Goal: Complete application form

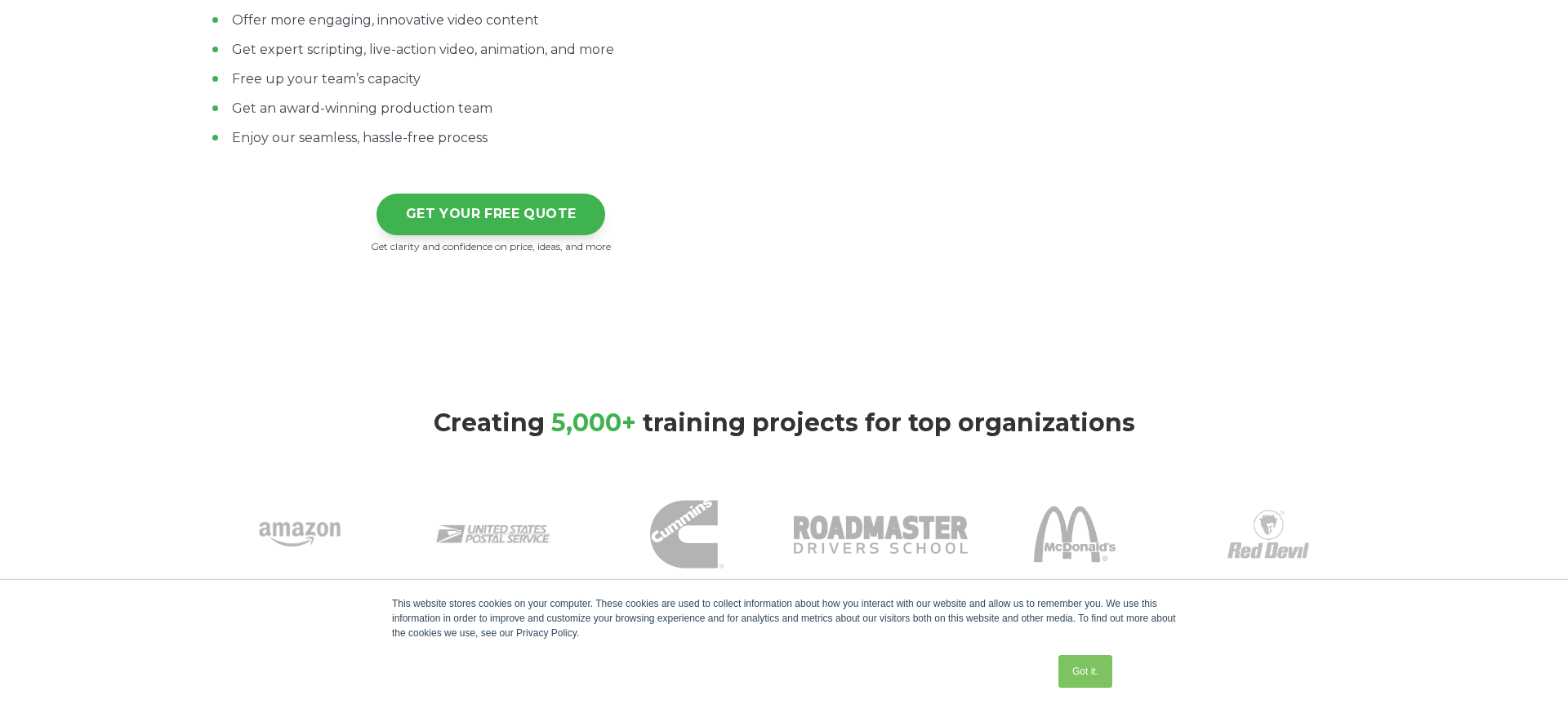
click at [1083, 666] on link "Got it." at bounding box center [1085, 671] width 54 height 33
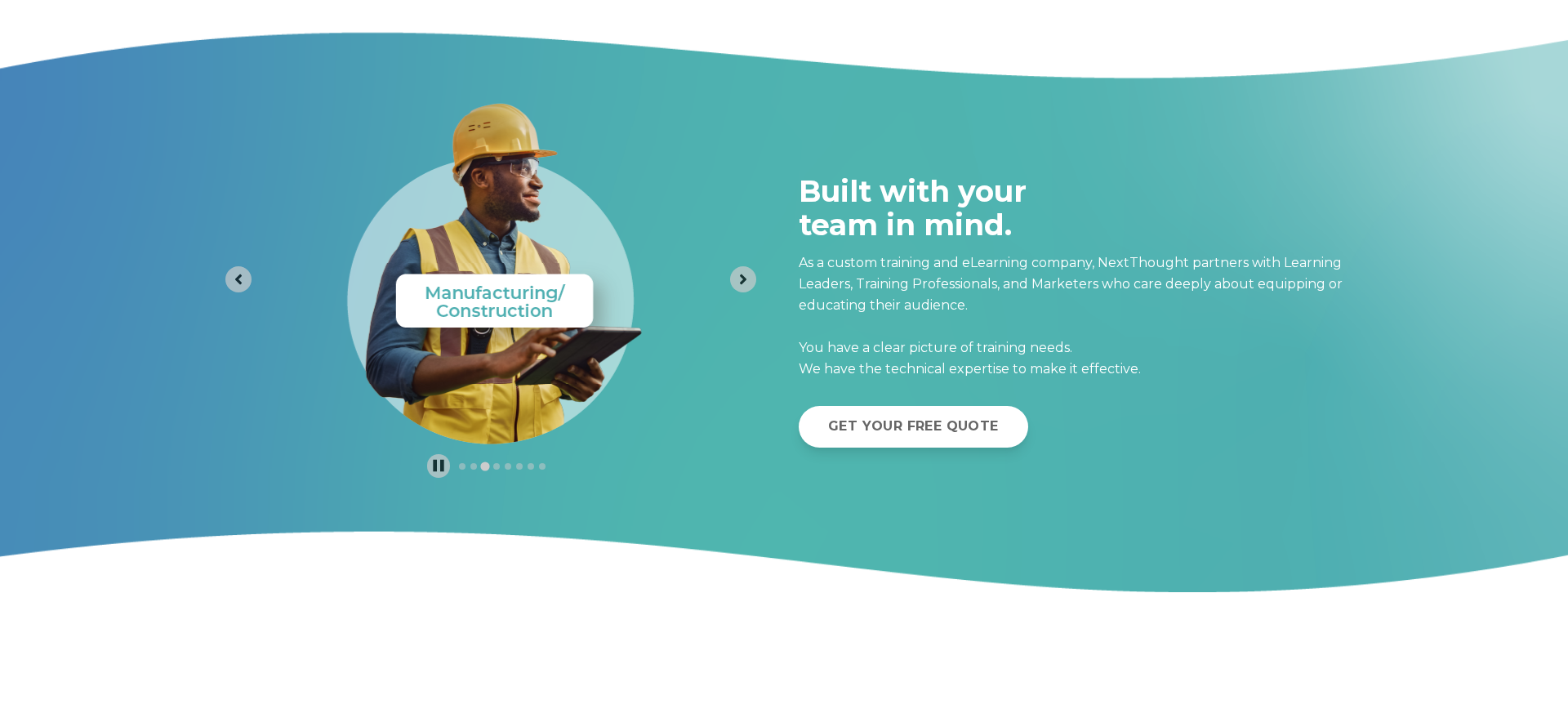
scroll to position [7200, 0]
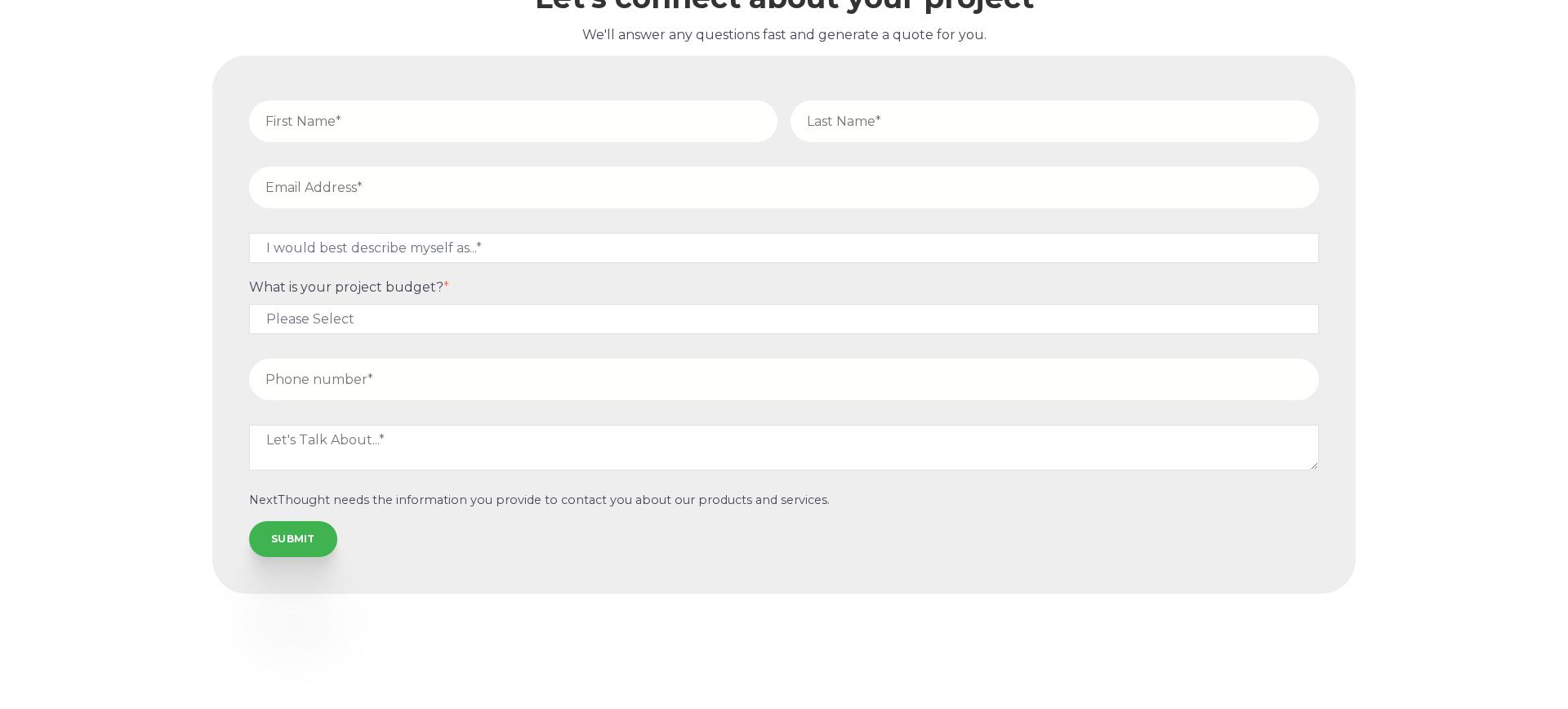
drag, startPoint x: 443, startPoint y: 129, endPoint x: 453, endPoint y: 142, distance: 16.4
click at [445, 129] on input "text" at bounding box center [513, 121] width 528 height 42
type input "[PERSON_NAME]"
type input "Verde"
type input "[EMAIL_ADDRESS][PERSON_NAME][DOMAIN_NAME]"
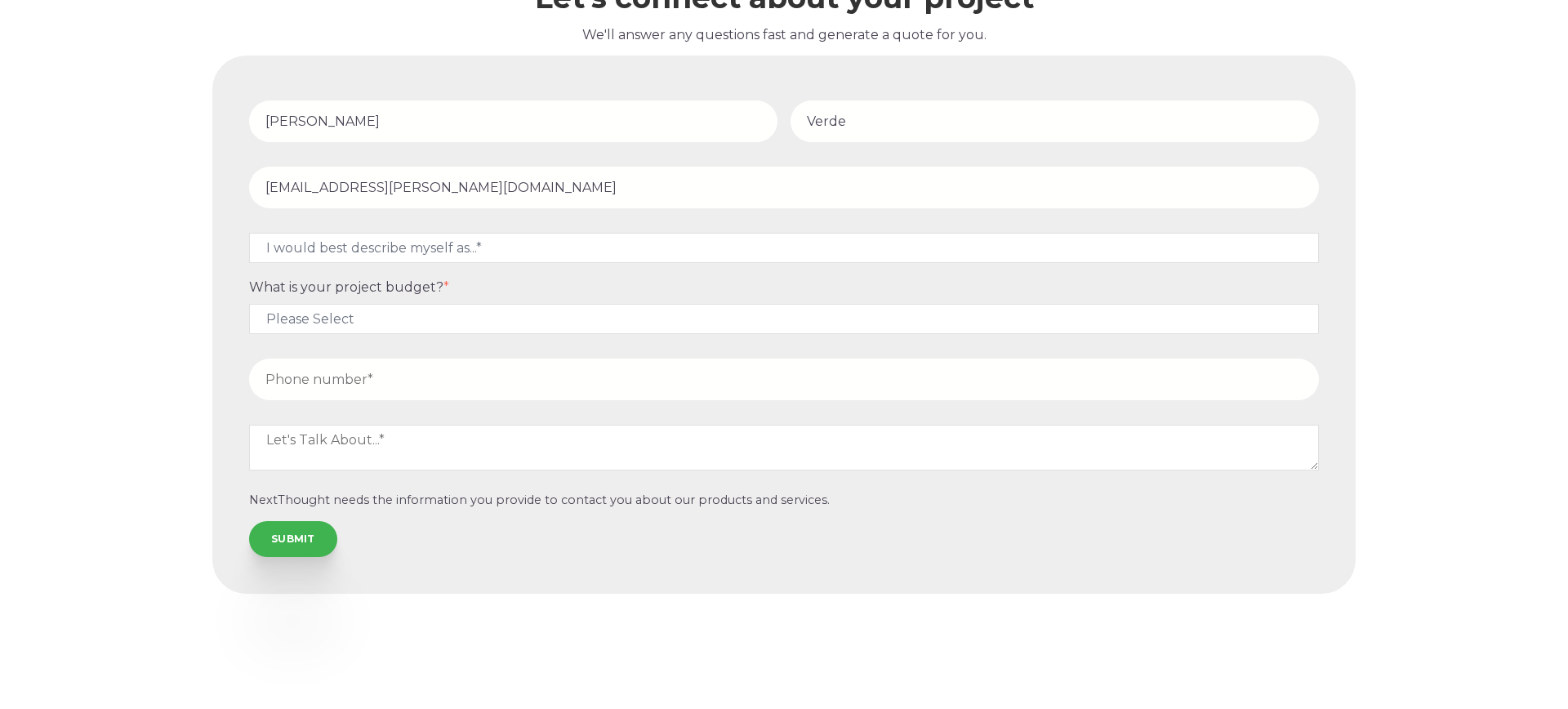
type input "9495334436"
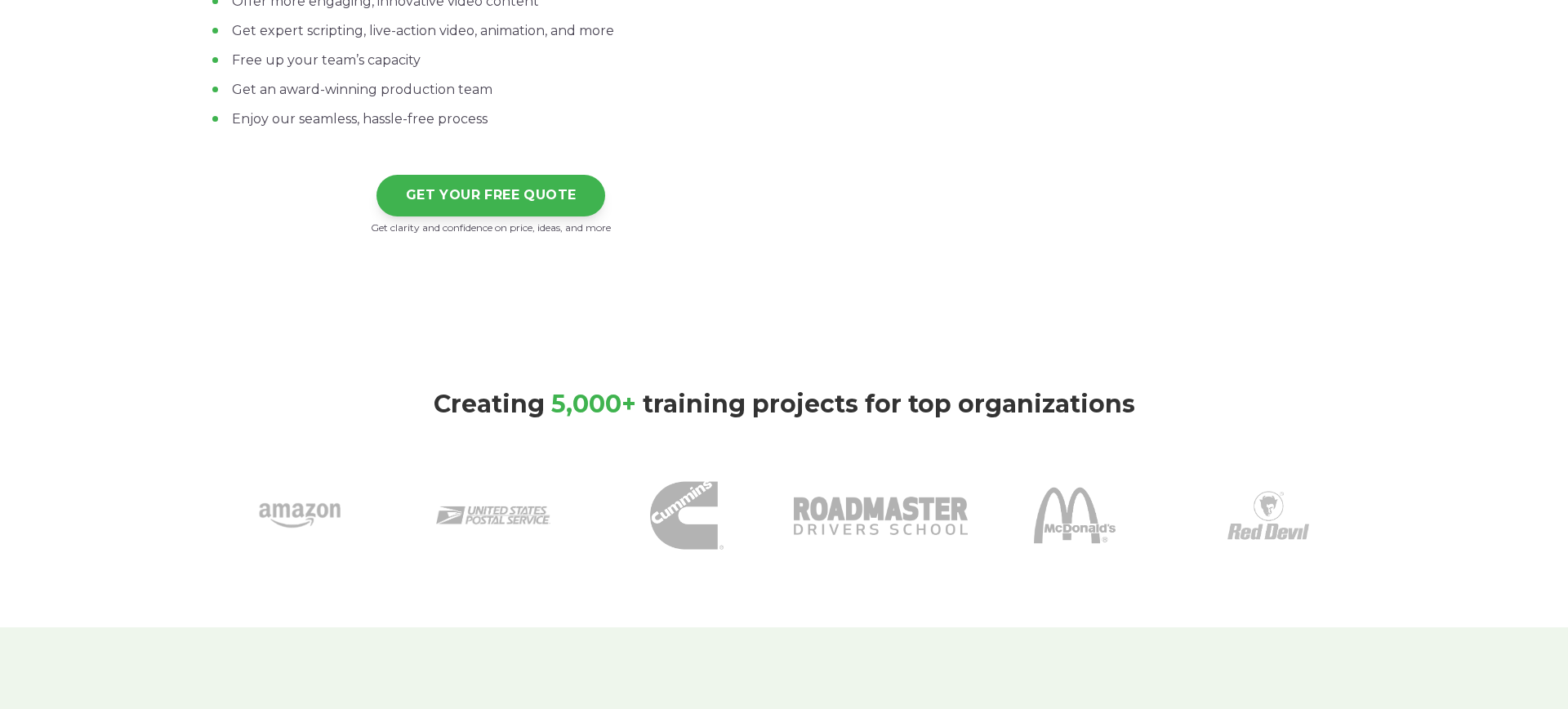
scroll to position [0, 0]
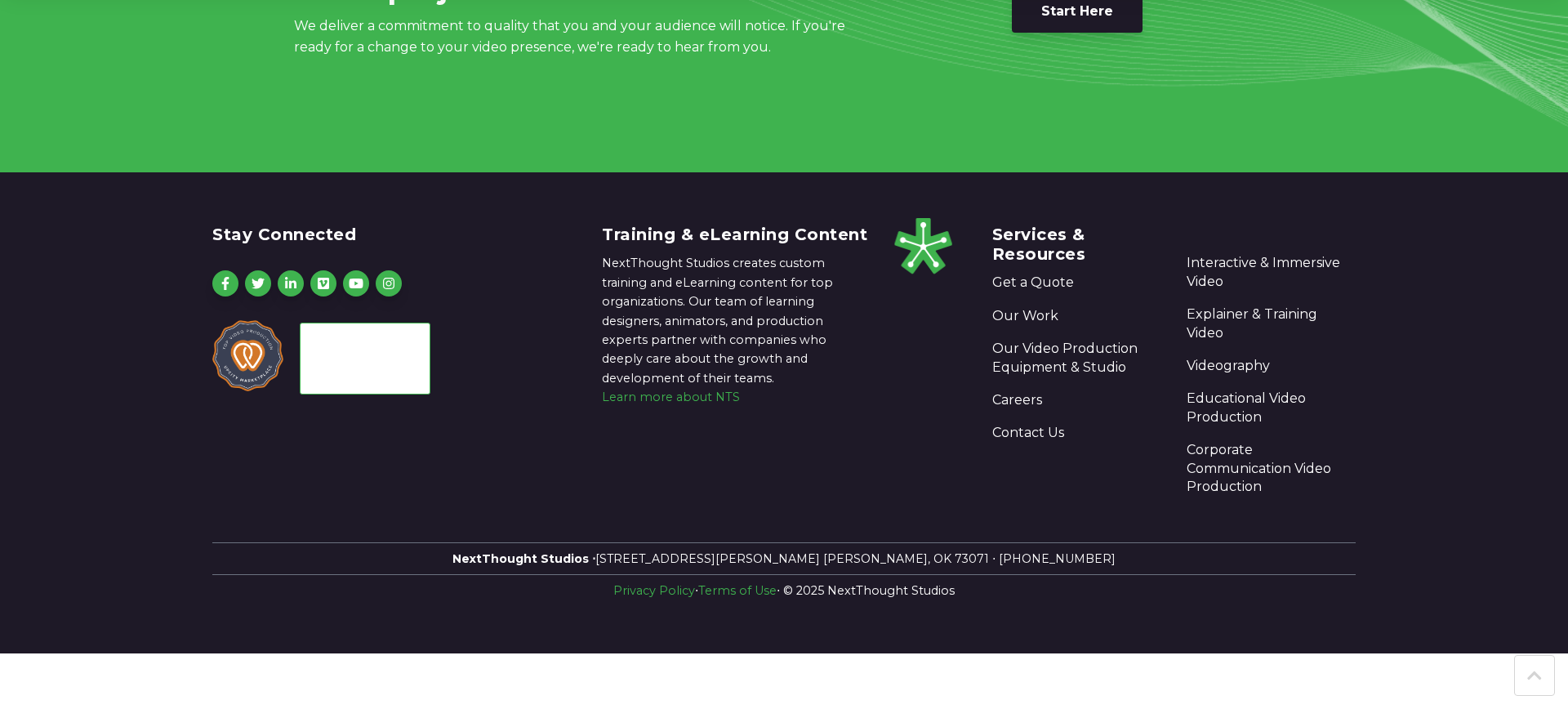
scroll to position [2130, 0]
